Goal: Check status: Check status

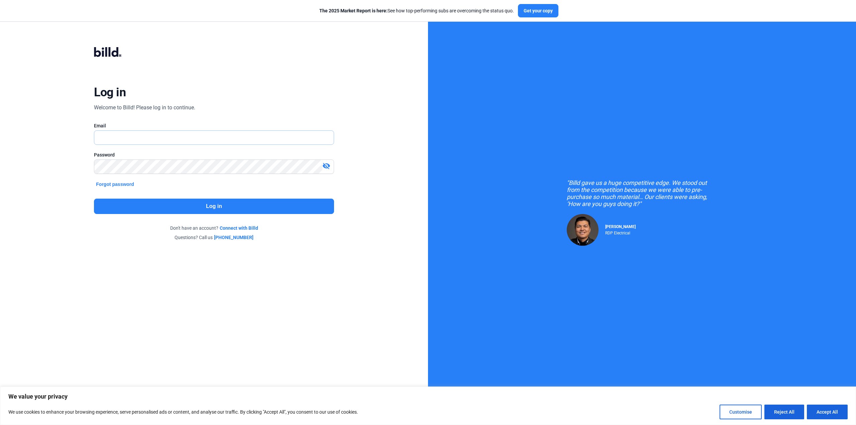
type input "[PERSON_NAME][EMAIL_ADDRESS][DOMAIN_NAME]"
click at [213, 209] on button "Log in" at bounding box center [214, 206] width 240 height 15
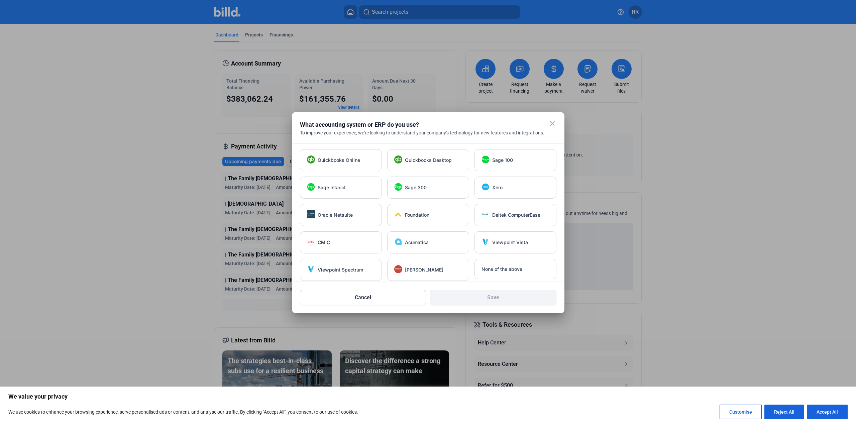
click at [551, 127] on mat-icon "close" at bounding box center [553, 123] width 8 height 8
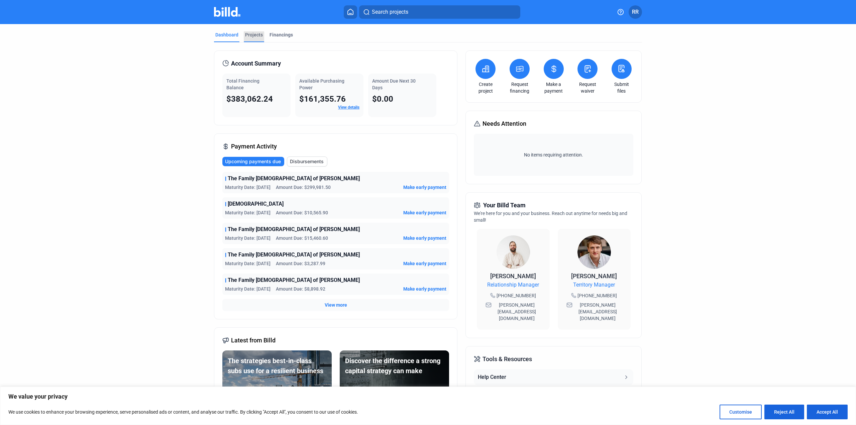
click at [253, 34] on div "Projects" at bounding box center [254, 34] width 18 height 7
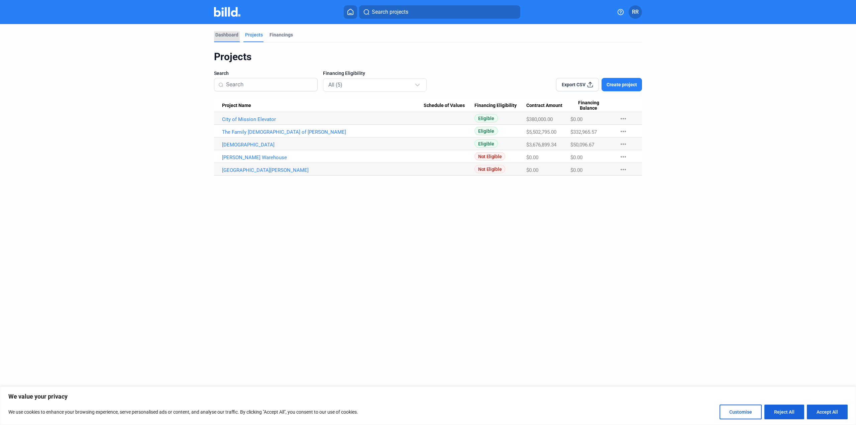
click at [230, 35] on div "Dashboard" at bounding box center [226, 34] width 23 height 7
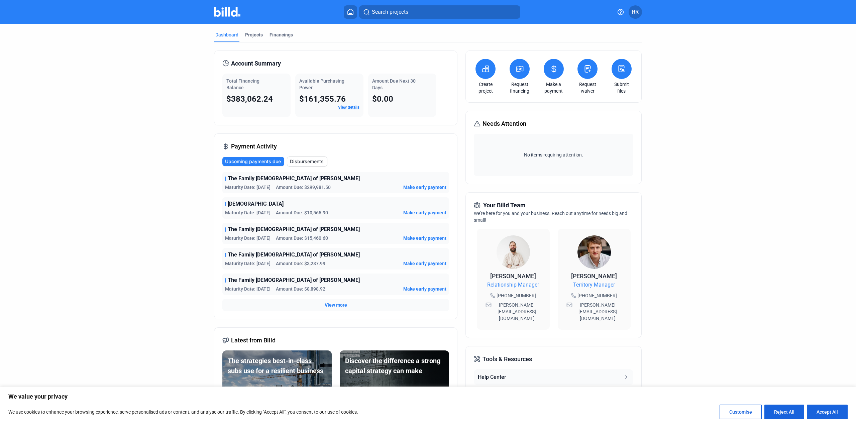
click at [353, 108] on link "View details" at bounding box center [348, 107] width 21 height 5
